Goal: Ask a question

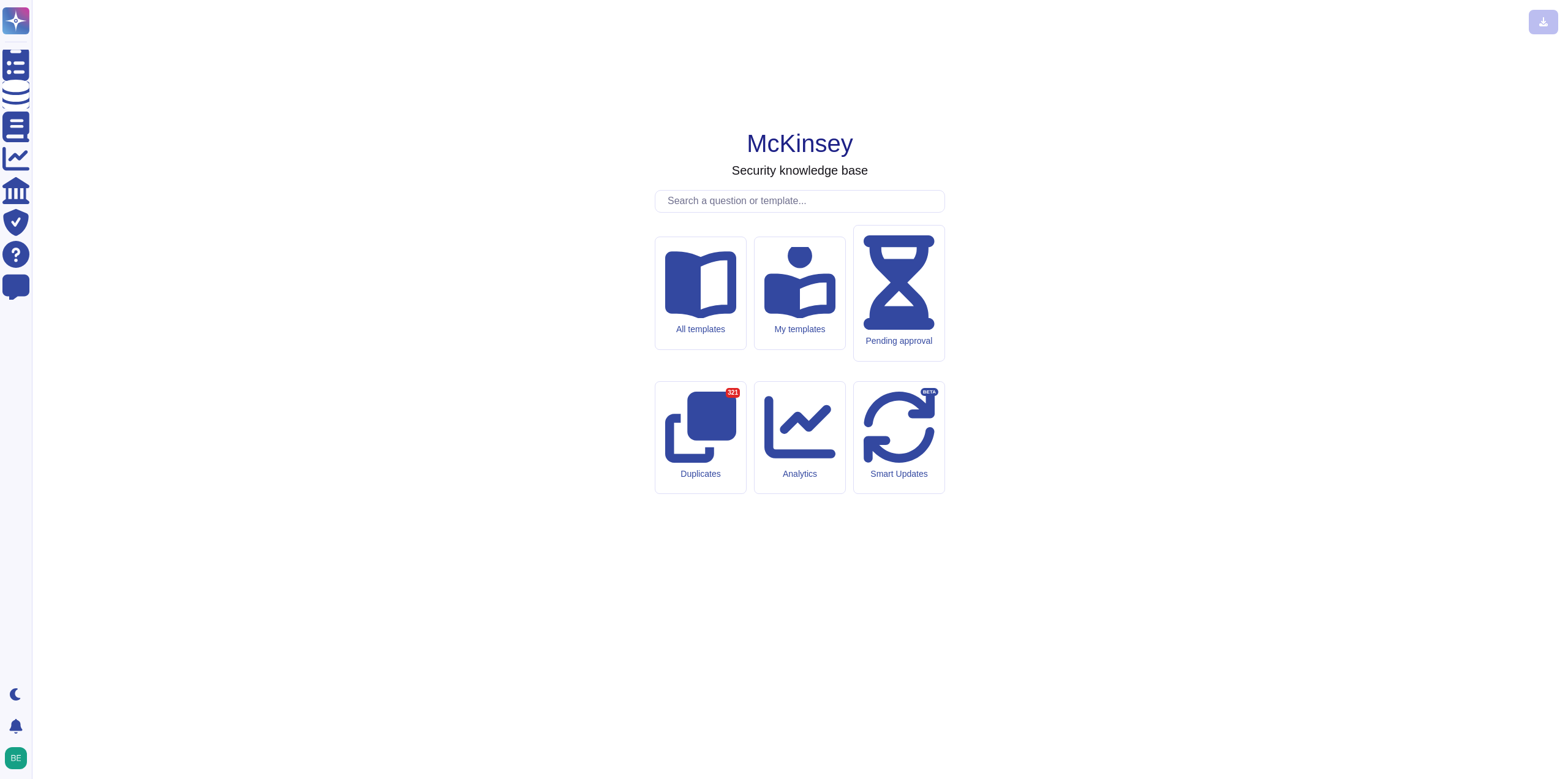
click at [742, 212] on input "text" at bounding box center [803, 201] width 283 height 22
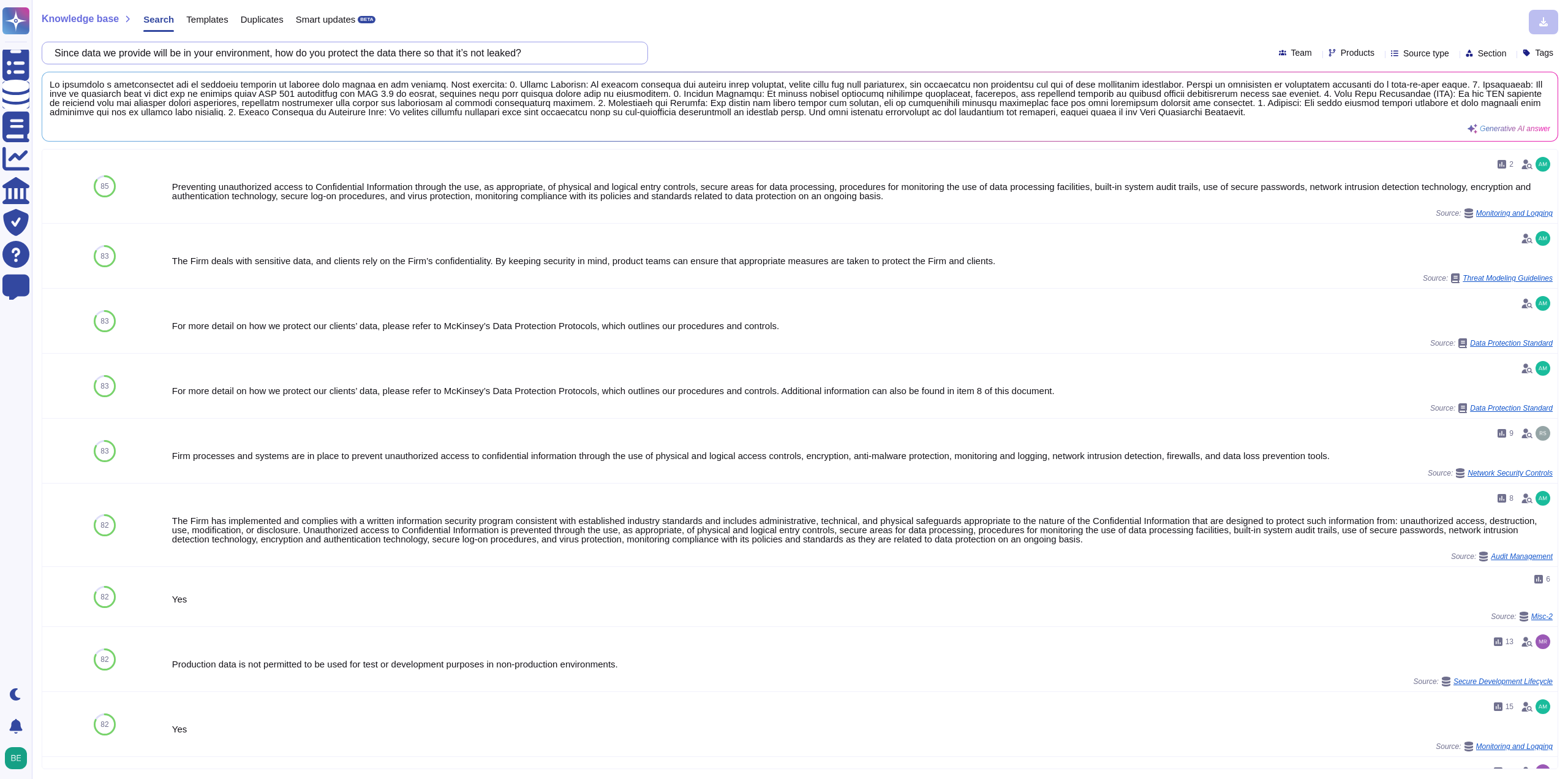
click at [279, 53] on input "Since data we provide will be in your environment, how do you protect the data …" at bounding box center [342, 53] width 587 height 22
click at [279, 55] on input "Since data we provide will be in your environment, how do you protect the data …" at bounding box center [342, 53] width 587 height 22
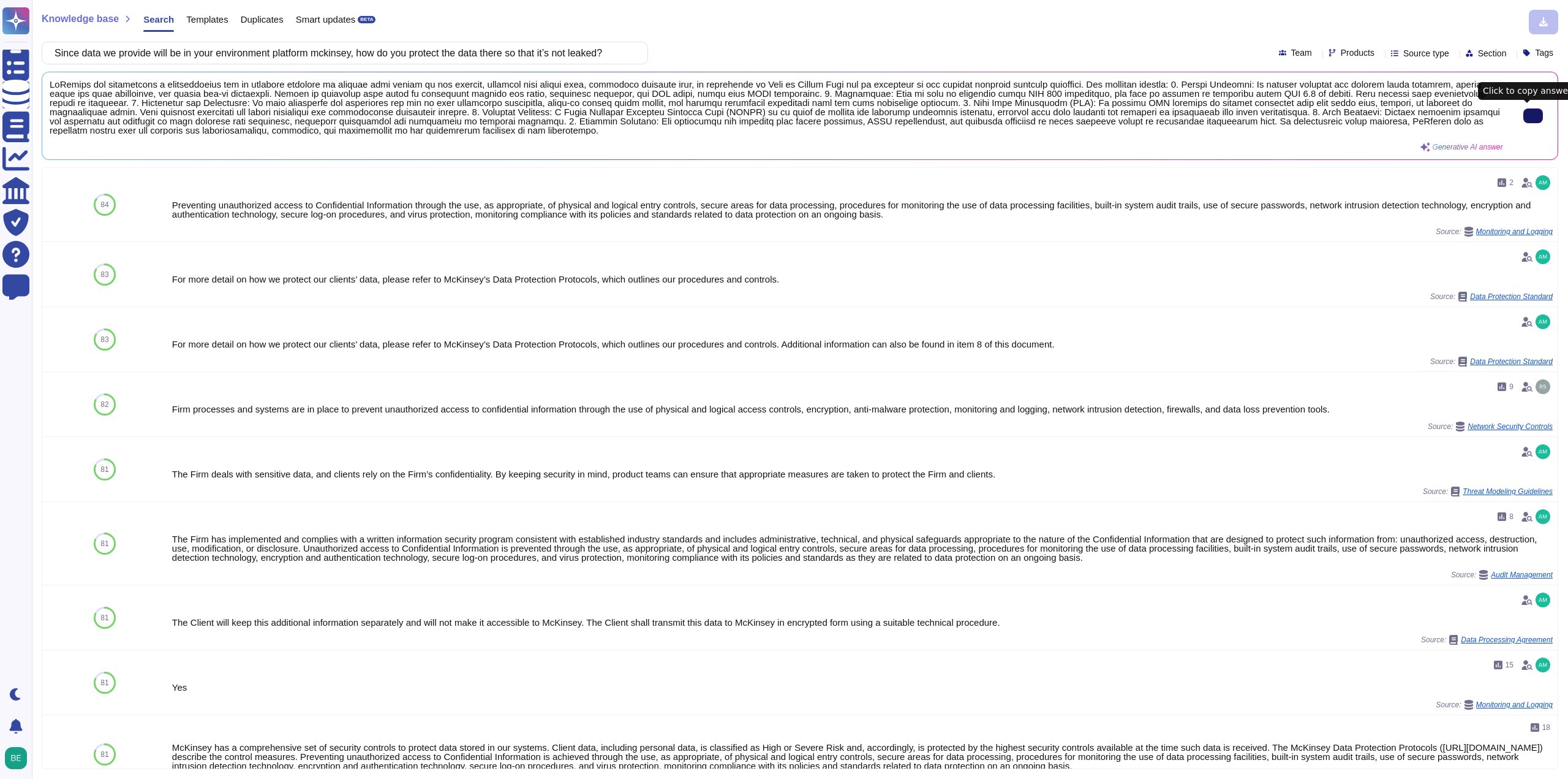
type input "Since data we provide will be in your environment platform mckinsey, how do you…"
click at [1538, 119] on button at bounding box center [1533, 116] width 20 height 15
